Goal: Complete application form

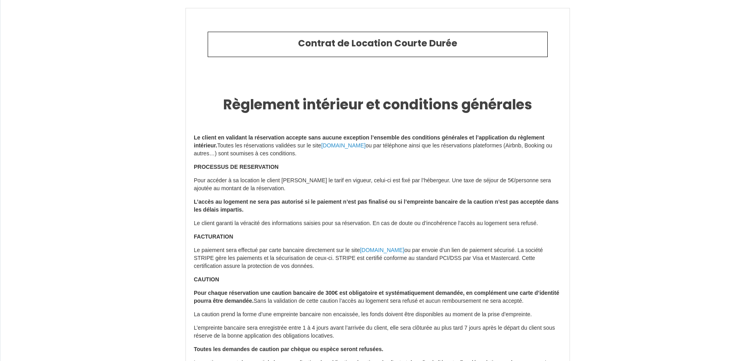
select select
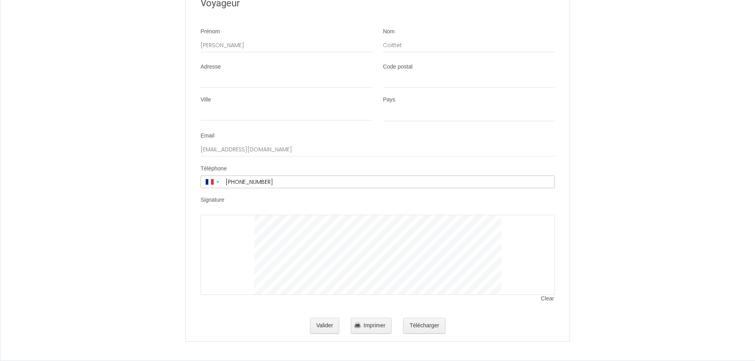
scroll to position [2400, 0]
click at [249, 230] on div at bounding box center [377, 255] width 354 height 80
click at [241, 153] on input "[EMAIL_ADDRESS][DOMAIN_NAME]" at bounding box center [377, 150] width 354 height 14
click at [210, 150] on input "[EMAIL_ADDRESS][DOMAIN_NAME]" at bounding box center [377, 150] width 354 height 14
type input "[EMAIL_ADDRESS][DOMAIN_NAME]"
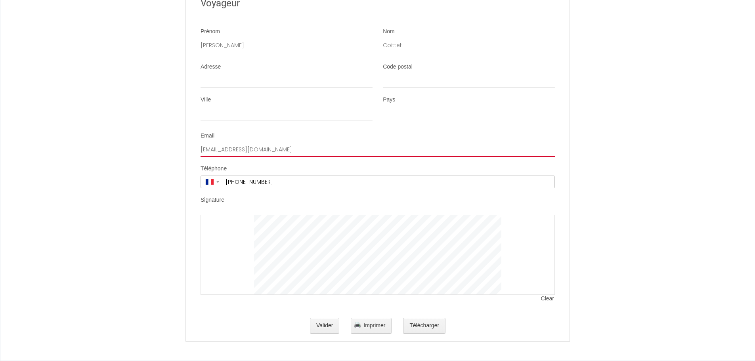
select select
type input "[EMAIL_ADDRESS][DOMAIN_NAME]"
select select
type input "[EMAIL_ADDRESS][DOMAIN_NAME]"
select select
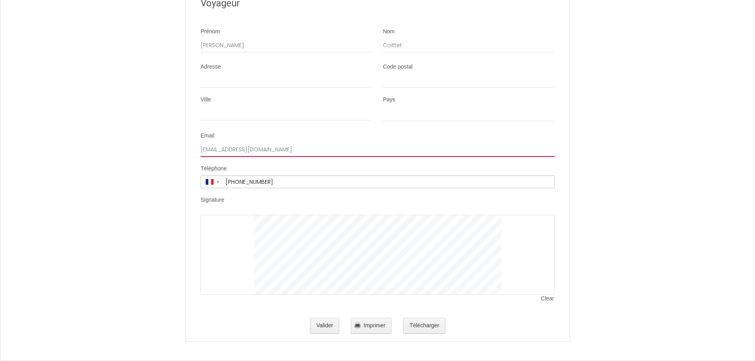
drag, startPoint x: 369, startPoint y: 149, endPoint x: 122, endPoint y: 144, distance: 246.8
select select
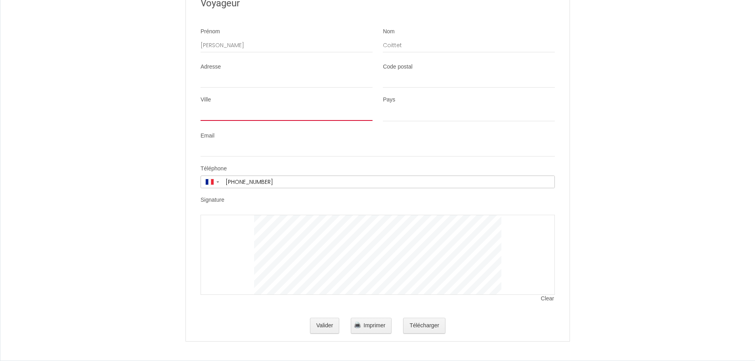
click at [211, 120] on input "Ville" at bounding box center [286, 114] width 172 height 14
type input "Le Portel"
type input "8 33 residence [PERSON_NAME]"
type input "62480"
select select "FR"
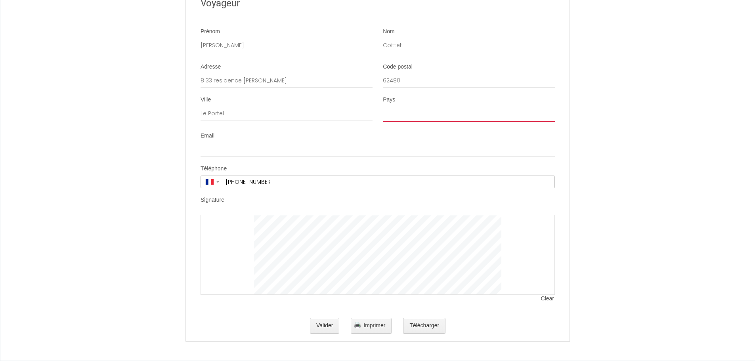
type input "[EMAIL_ADDRESS][DOMAIN_NAME]"
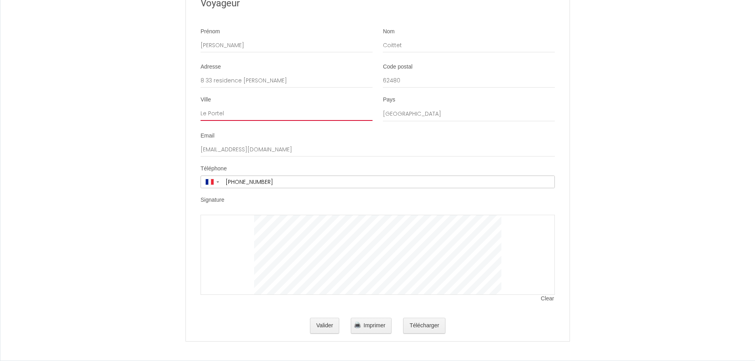
type input "[PHONE_NUMBER]"
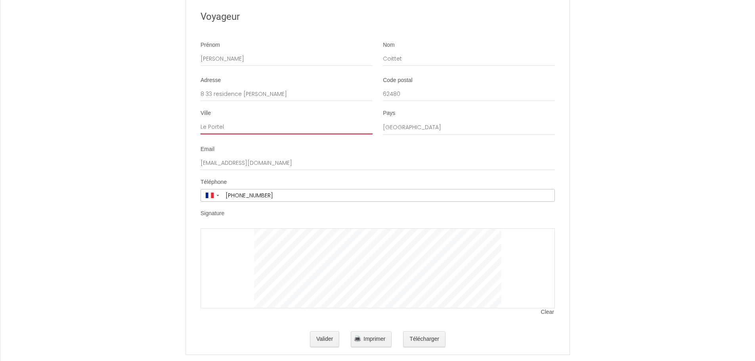
scroll to position [2361, 0]
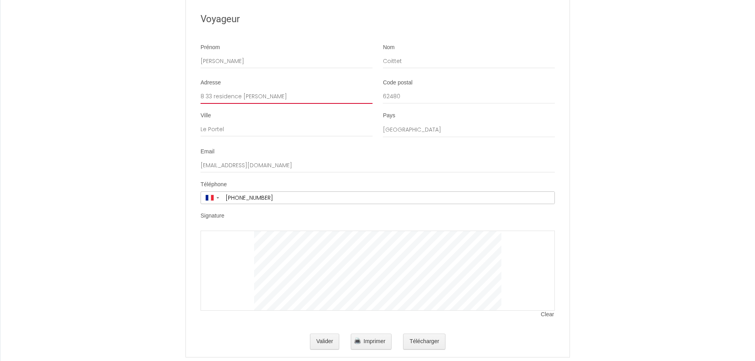
drag, startPoint x: 202, startPoint y: 121, endPoint x: 206, endPoint y: 121, distance: 4.0
click at [202, 104] on input "8 33 residence [PERSON_NAME]" at bounding box center [286, 97] width 172 height 14
click at [206, 104] on input "8 33 residence [PERSON_NAME]" at bounding box center [286, 97] width 172 height 14
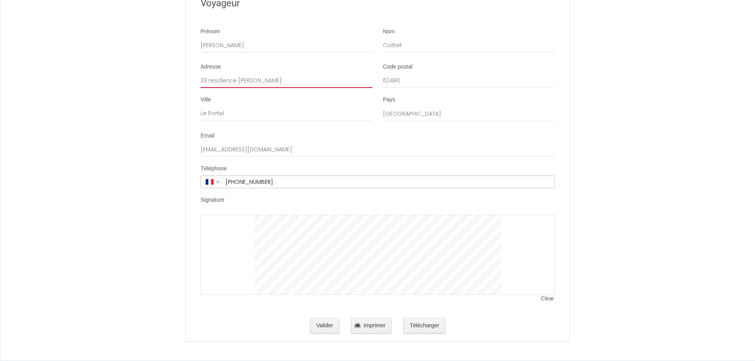
click at [217, 231] on div at bounding box center [377, 255] width 354 height 80
type input "33 residence [PERSON_NAME]"
click at [332, 250] on div at bounding box center [377, 255] width 354 height 80
click at [330, 326] on button "Valider" at bounding box center [325, 326] width 30 height 16
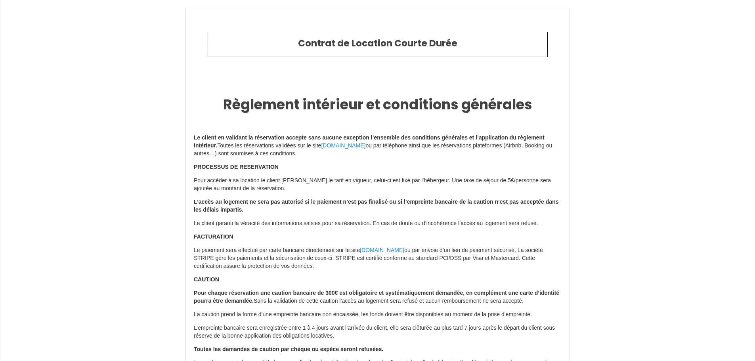
type input "9.4"
type input "20"
type input "188"
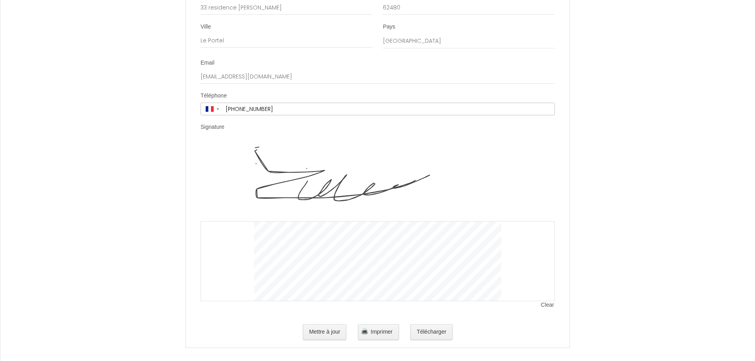
scroll to position [2480, 0]
